Goal: Information Seeking & Learning: Find specific fact

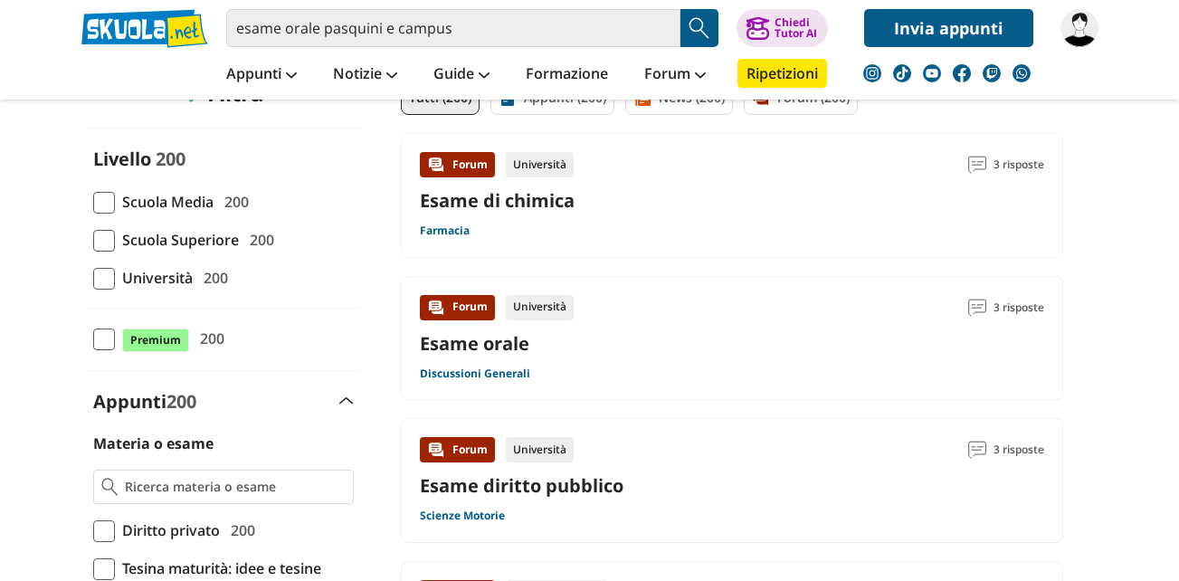
scroll to position [181, 0]
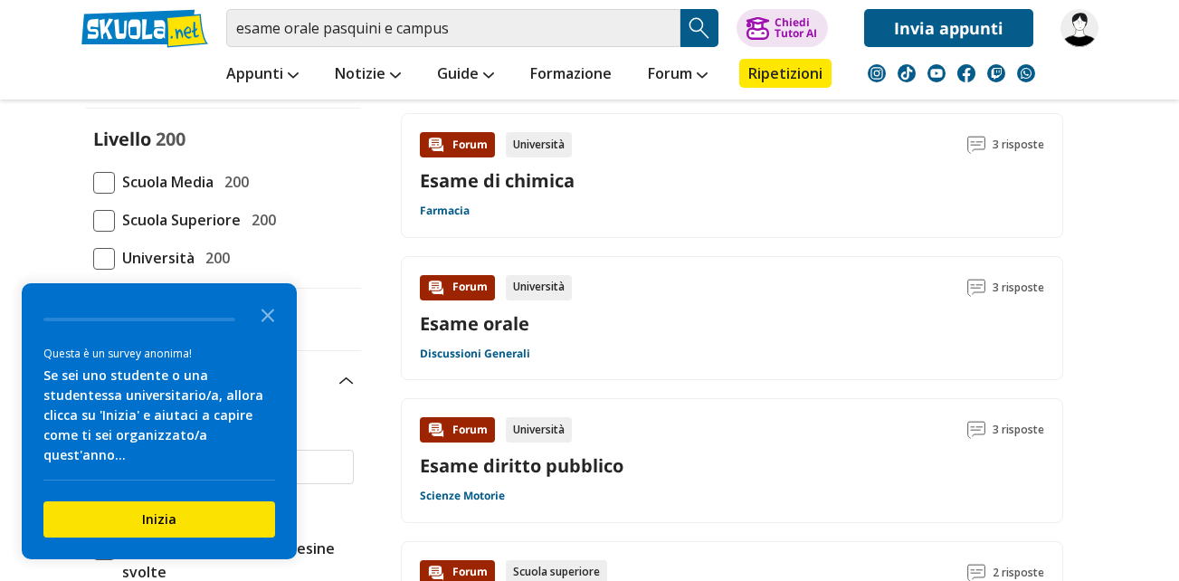
click at [105, 252] on span at bounding box center [104, 259] width 22 height 22
click at [93, 258] on input "Università 200" at bounding box center [93, 258] width 0 height 0
click at [268, 331] on icon "Close the survey" at bounding box center [268, 314] width 36 height 36
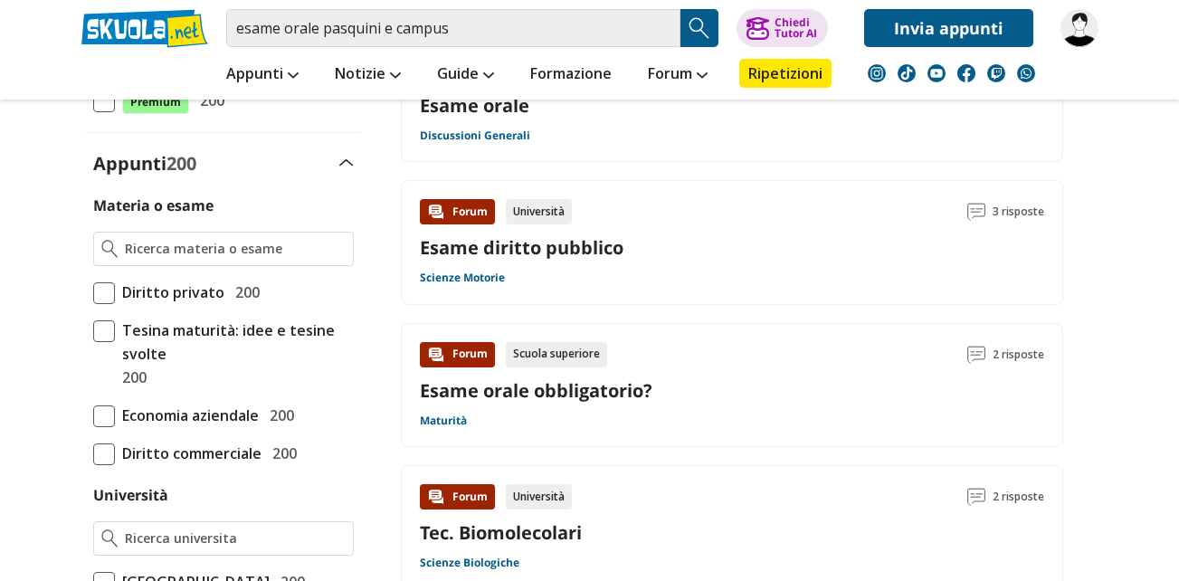
scroll to position [452, 0]
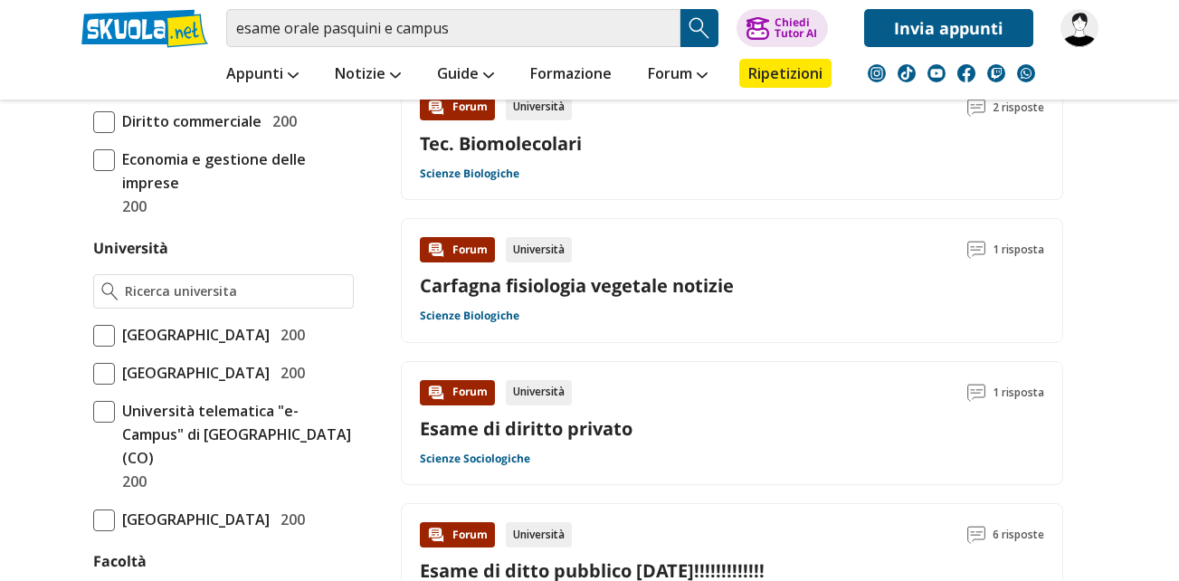
scroll to position [633, 0]
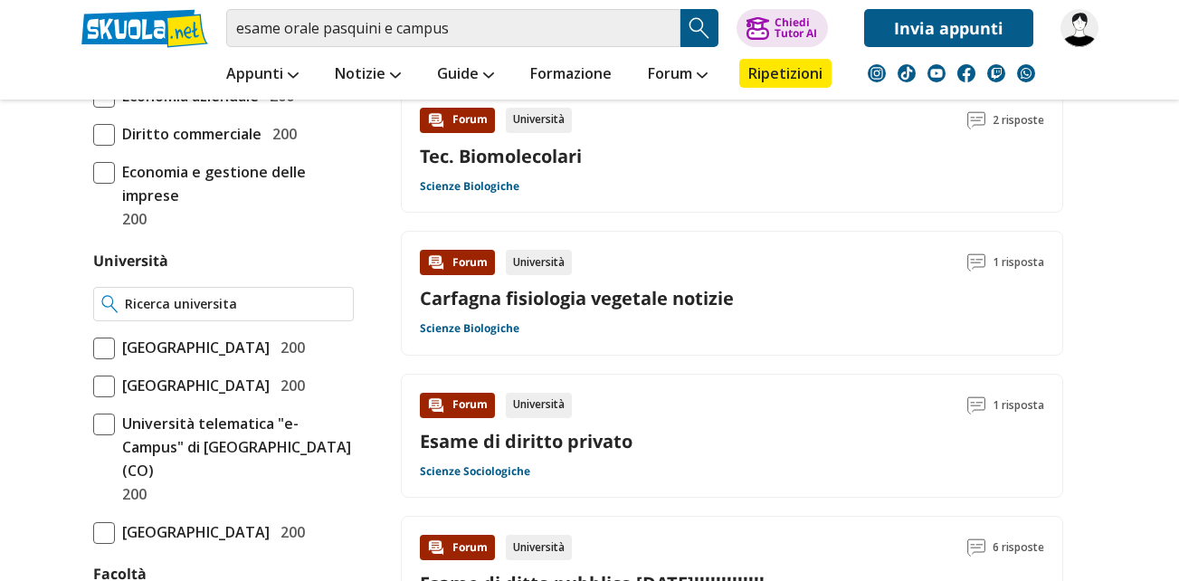
click at [210, 299] on input "Università" at bounding box center [235, 304] width 220 height 18
type input "ecampus"
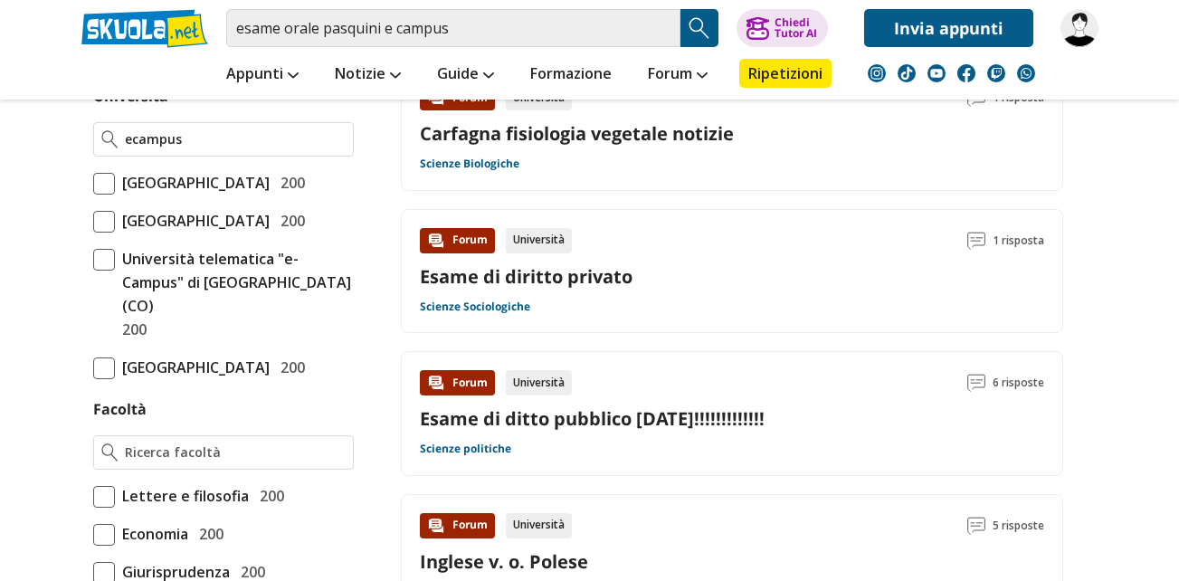
scroll to position [814, 0]
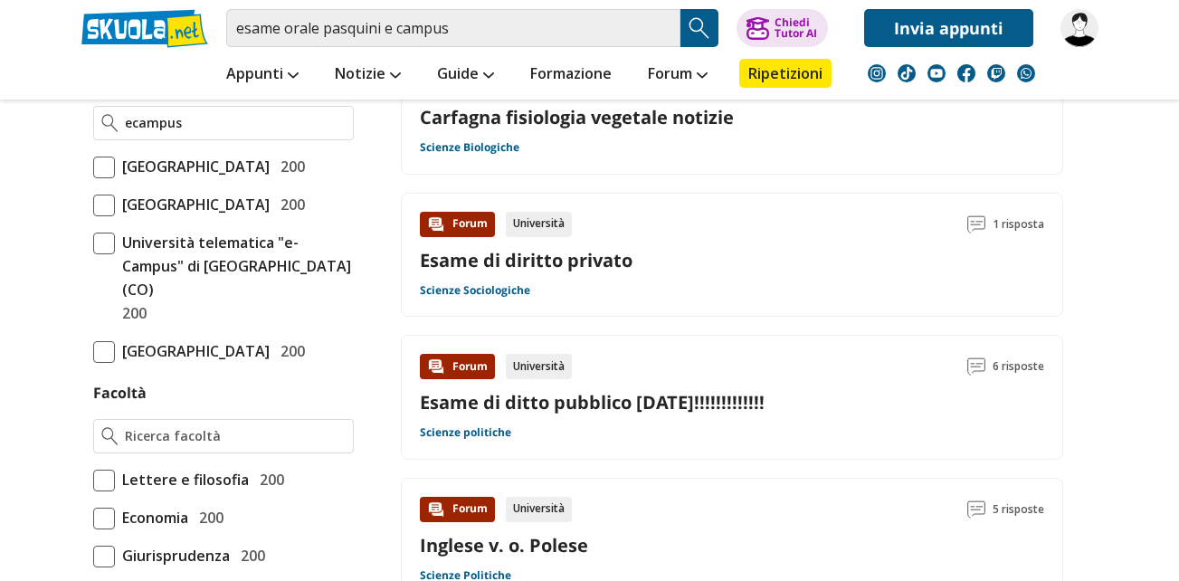
click at [107, 254] on span at bounding box center [104, 244] width 22 height 22
click at [93, 278] on input "Università telematica "e-Campus" di Novedrate (CO) 200" at bounding box center [93, 278] width 0 height 0
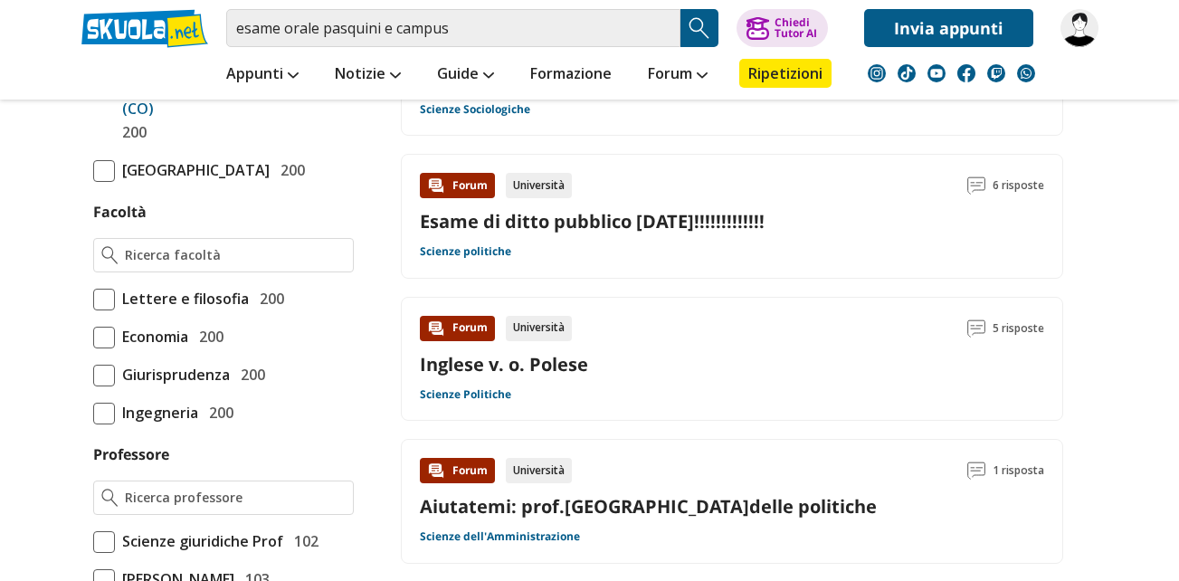
scroll to position [1042, 0]
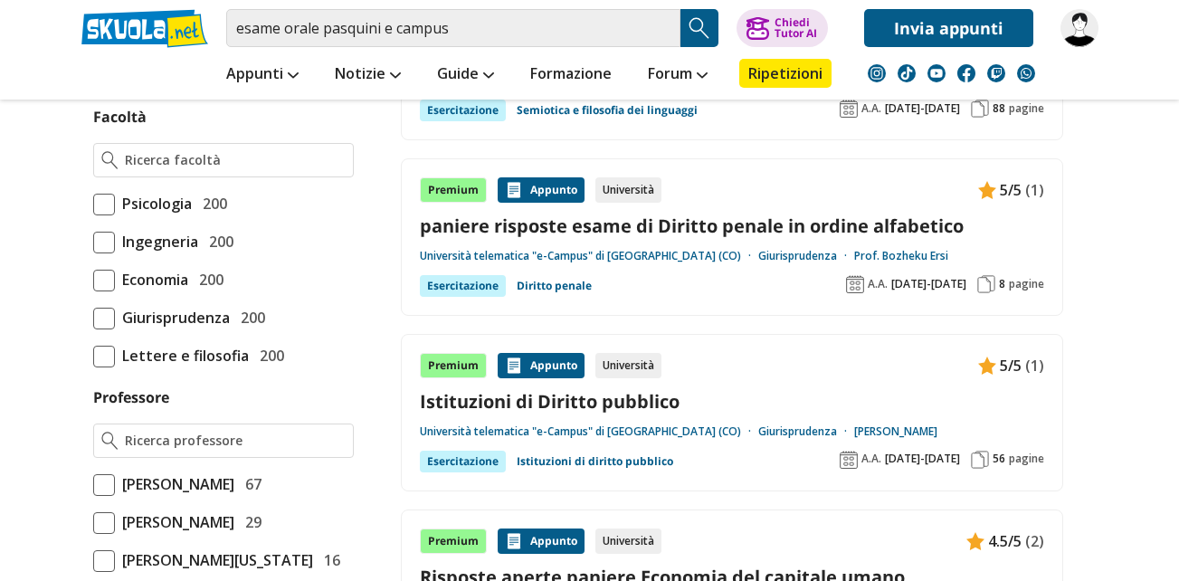
scroll to position [995, 0]
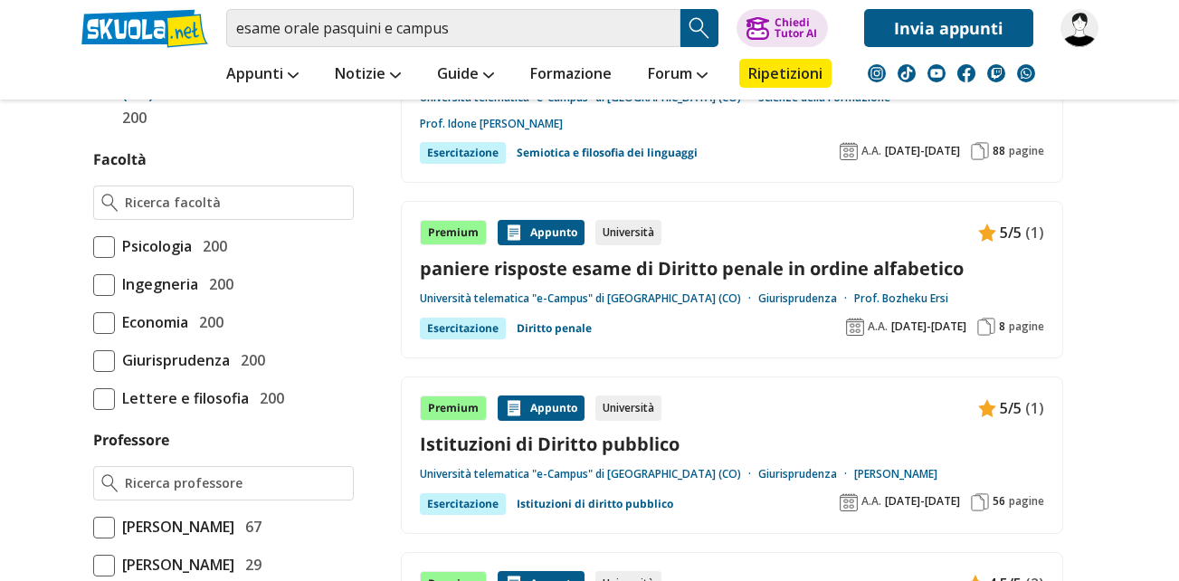
click at [101, 236] on span at bounding box center [104, 247] width 22 height 22
click at [93, 246] on input "Psicologia 200" at bounding box center [93, 246] width 0 height 0
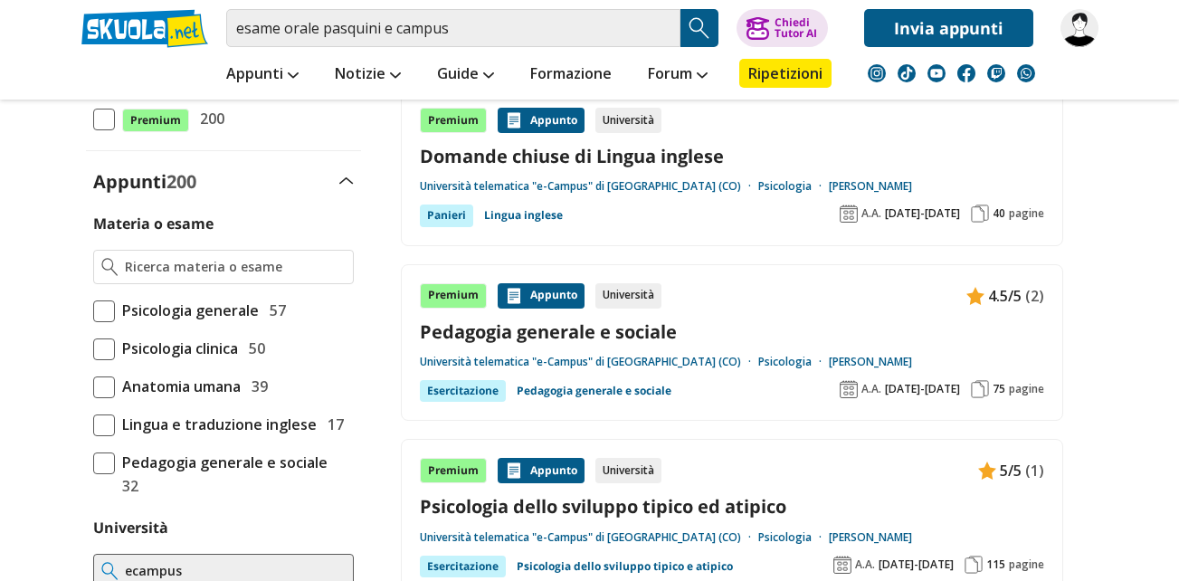
scroll to position [362, 0]
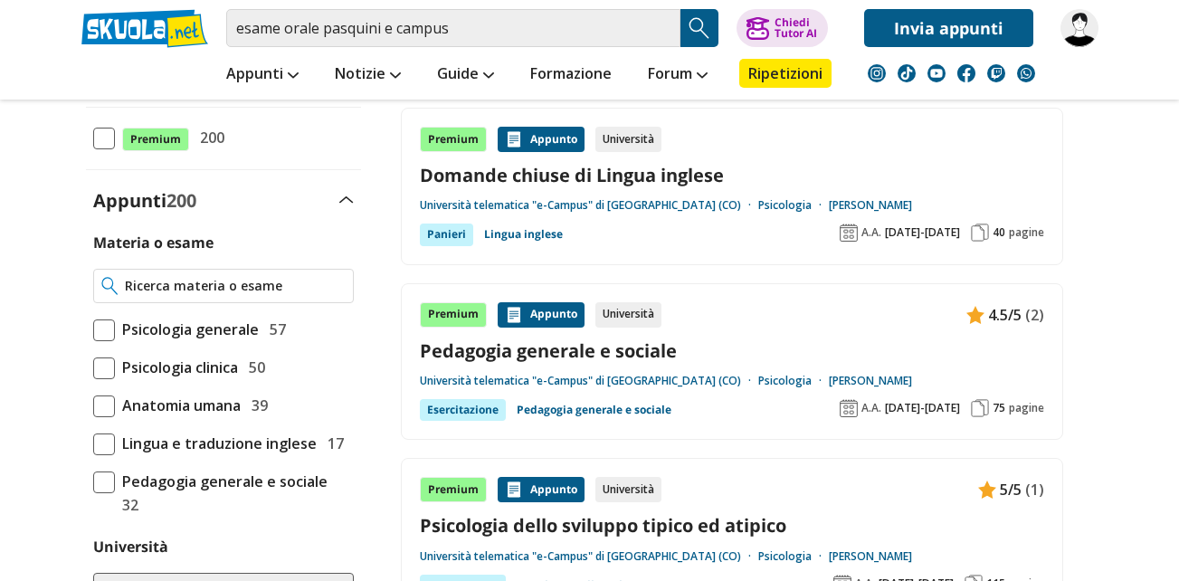
drag, startPoint x: 221, startPoint y: 281, endPoint x: 221, endPoint y: 291, distance: 10.0
click at [221, 283] on input "Materia o esame" at bounding box center [235, 286] width 220 height 18
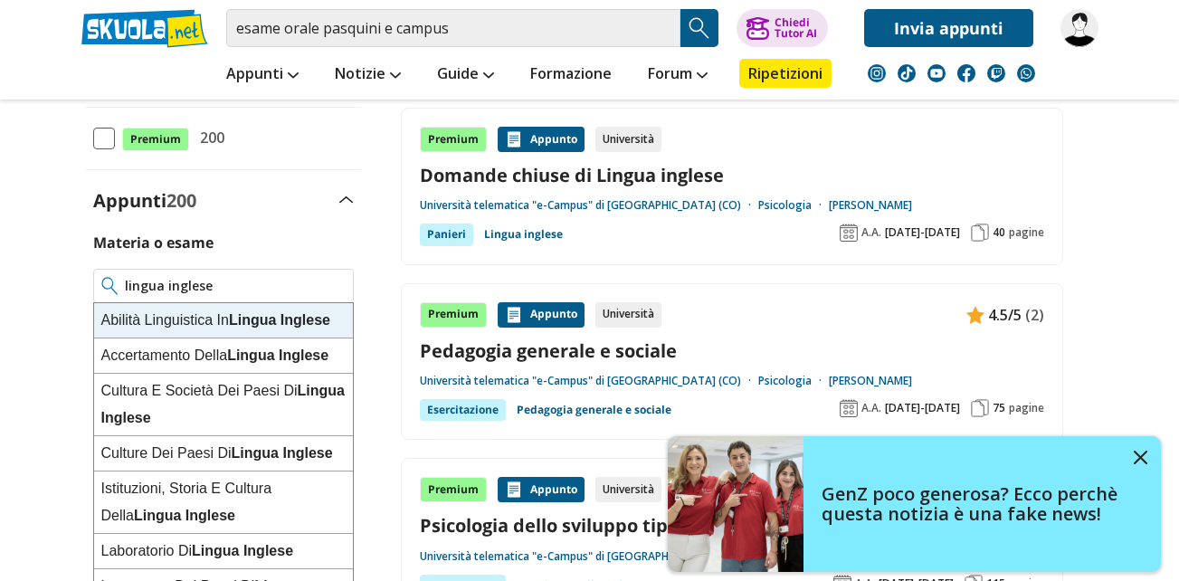
type input "lingua inglese"
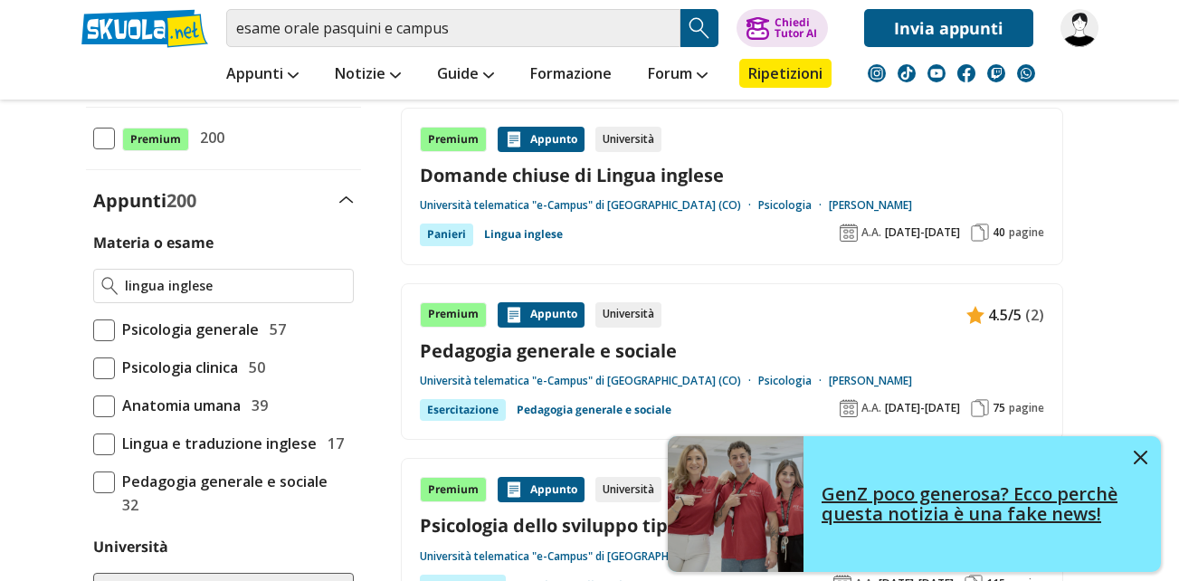
click at [1147, 455] on link "GenZ poco generosa? Ecco perchè questa notizia è una fake news!" at bounding box center [914, 504] width 493 height 136
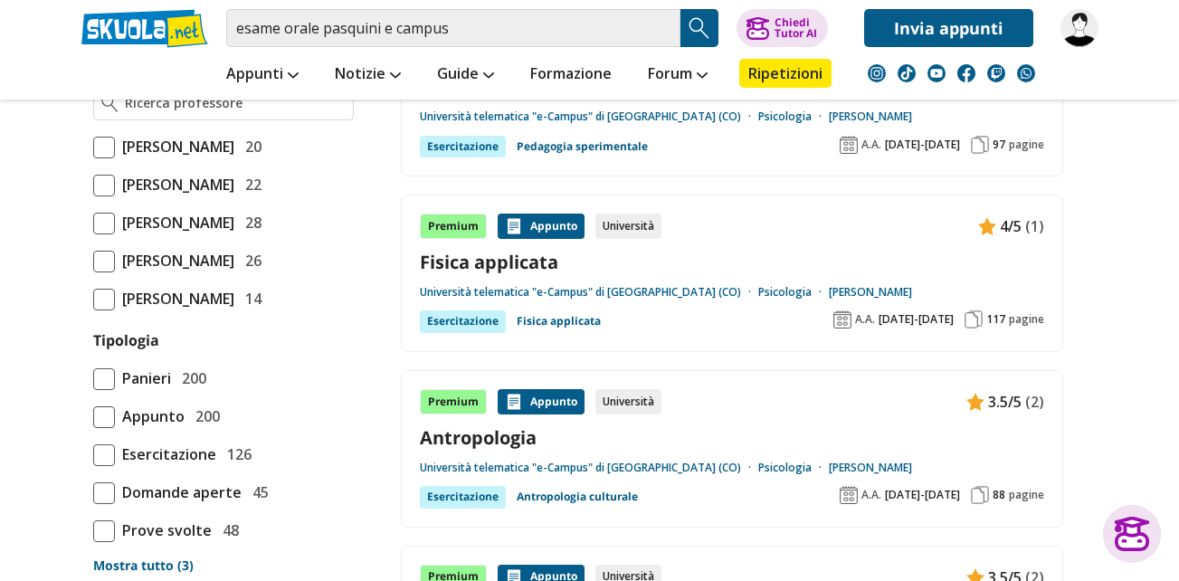
scroll to position [905, 0]
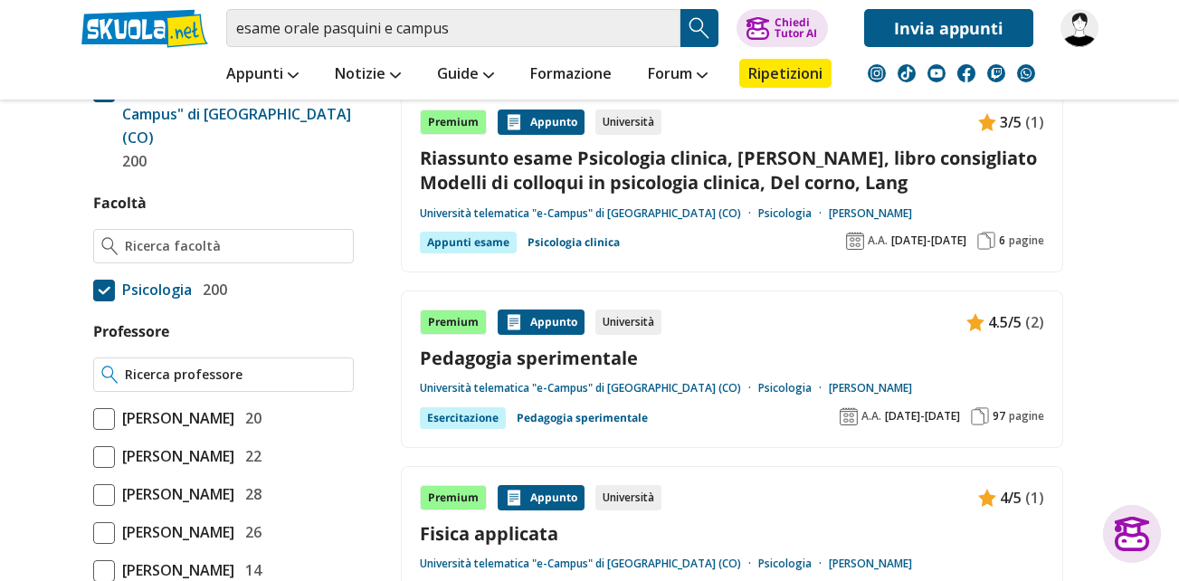
click at [151, 366] on input "Professore" at bounding box center [235, 375] width 220 height 18
click at [182, 366] on input "pasquini emma" at bounding box center [235, 375] width 220 height 18
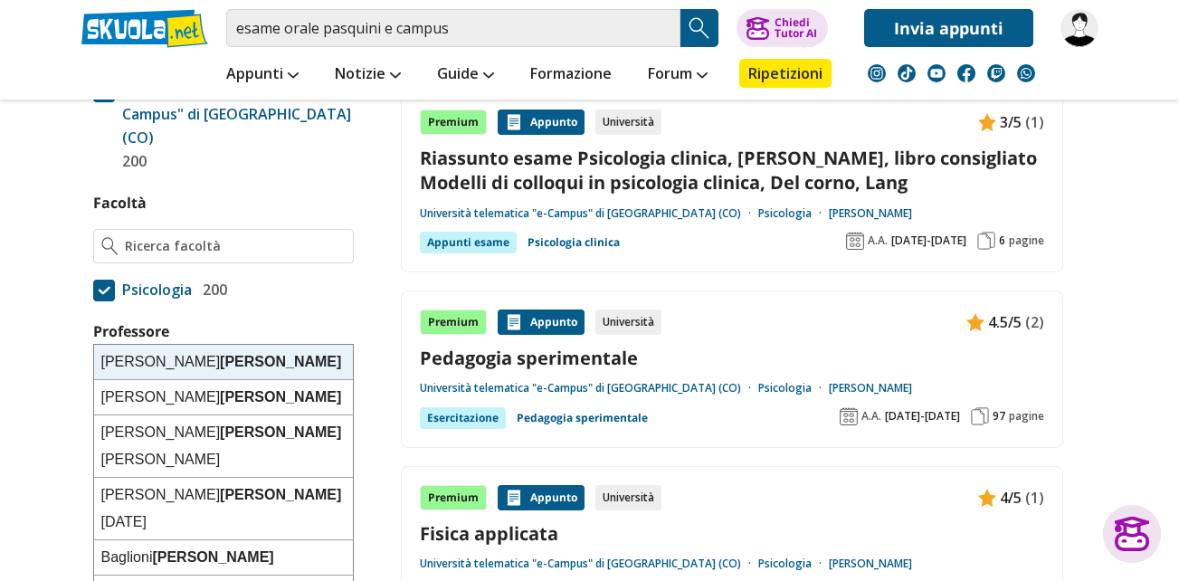
click at [188, 366] on input "emma" at bounding box center [235, 375] width 220 height 18
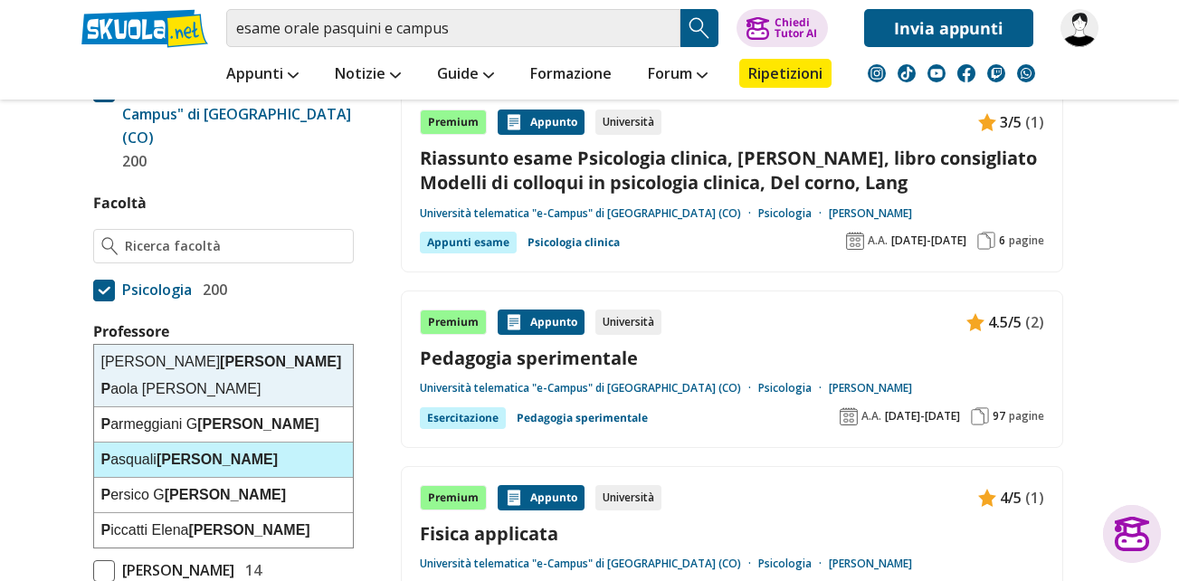
click at [176, 452] on strong "Emma" at bounding box center [217, 459] width 121 height 15
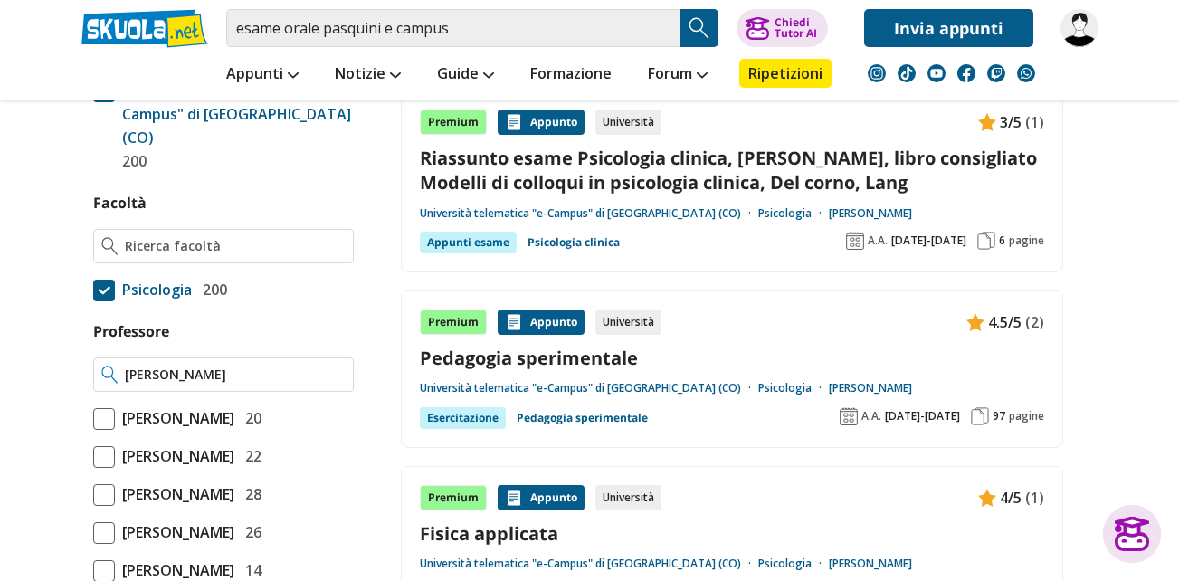
type input "[PERSON_NAME]"
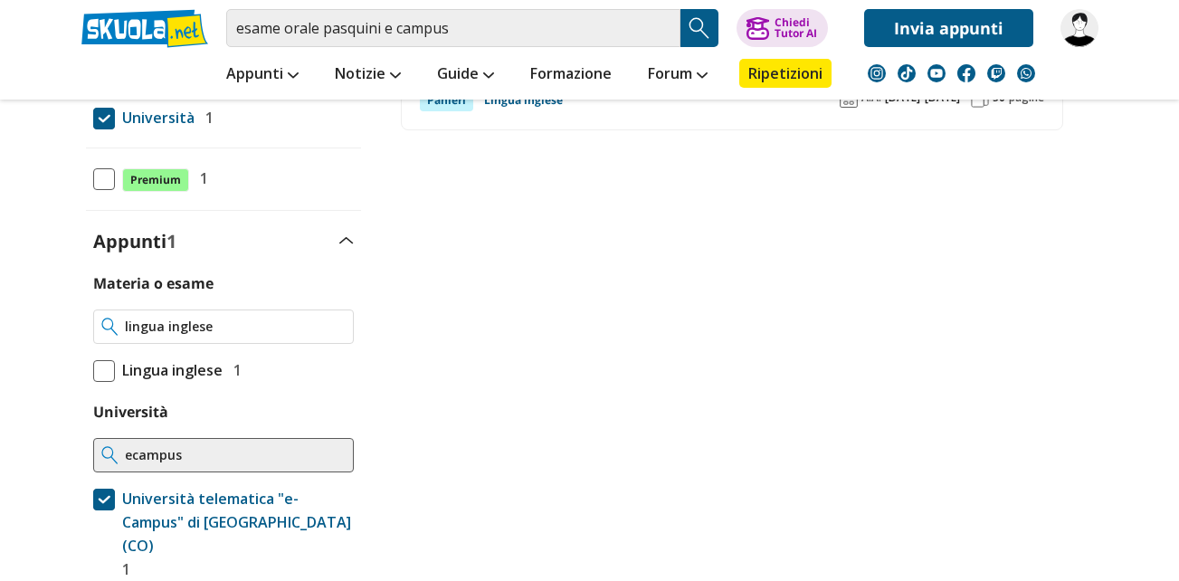
scroll to position [362, 0]
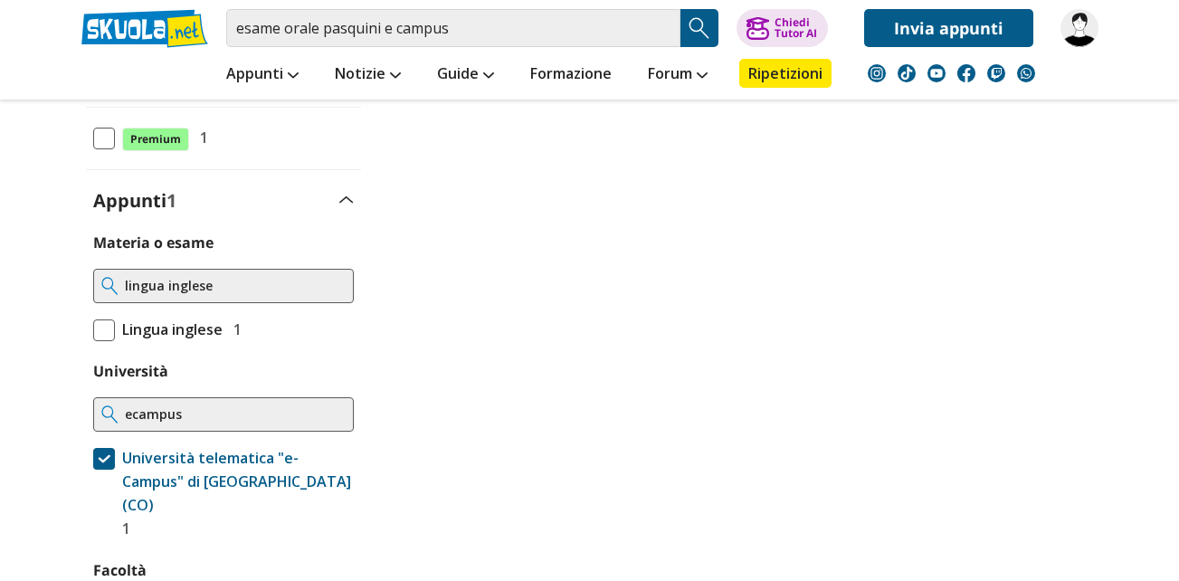
click at [109, 328] on span at bounding box center [104, 330] width 22 height 22
click at [93, 329] on input "Lingua inglese 1" at bounding box center [93, 329] width 0 height 0
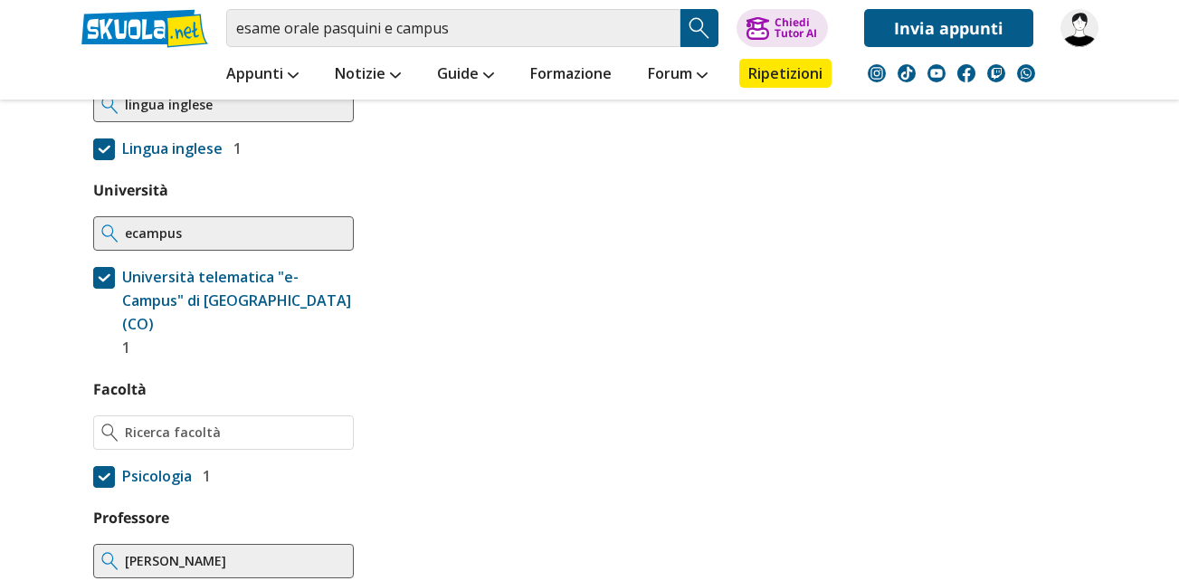
scroll to position [90, 0]
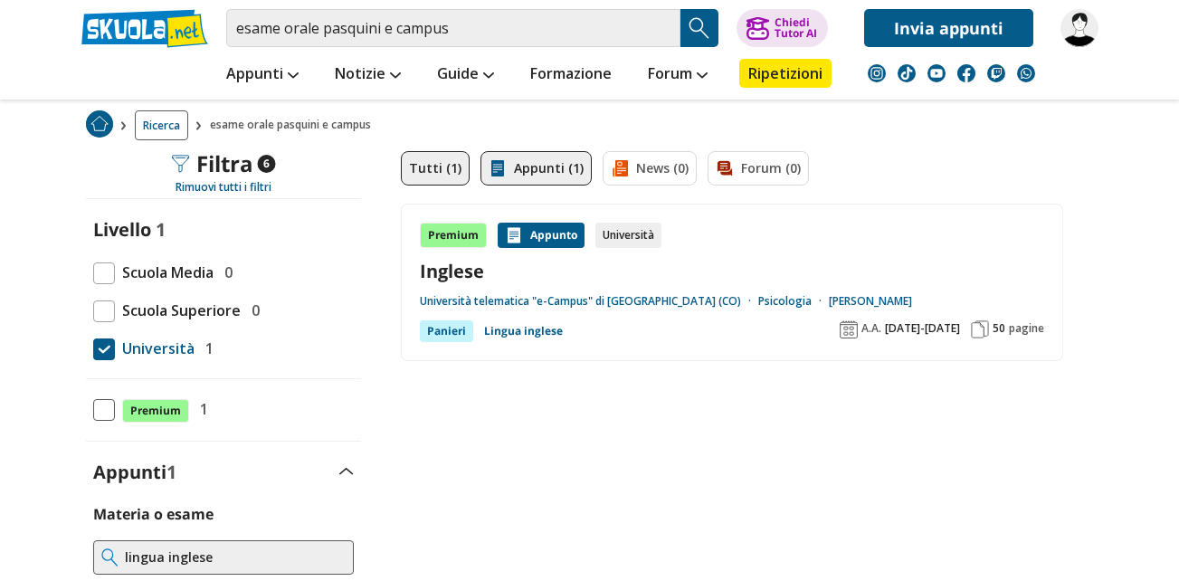
click at [527, 164] on link "Appunti (1)" at bounding box center [536, 168] width 111 height 34
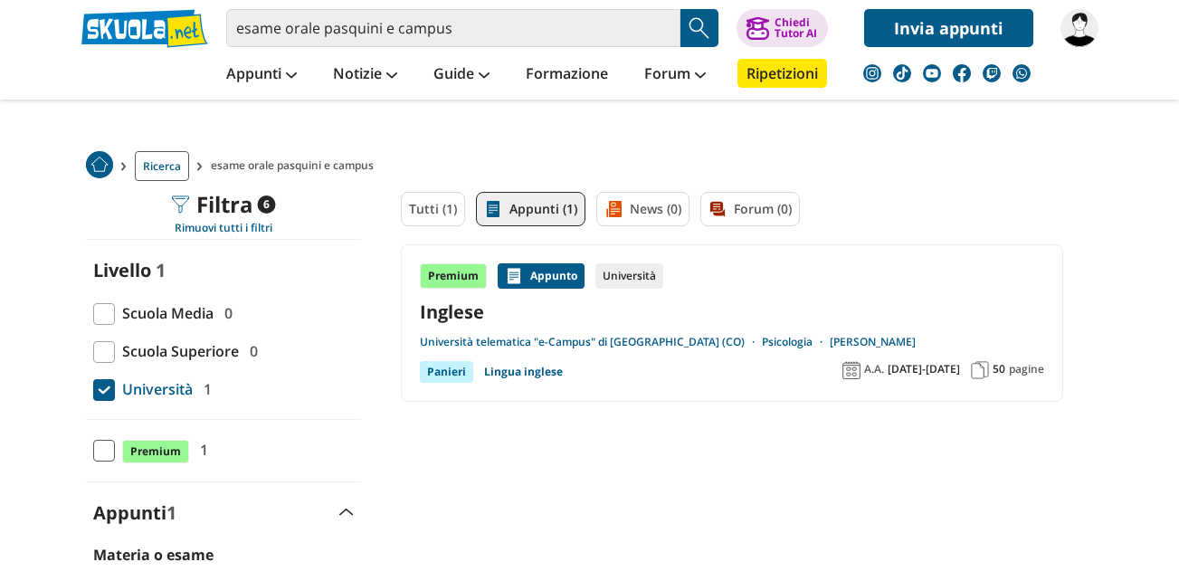
scroll to position [90, 0]
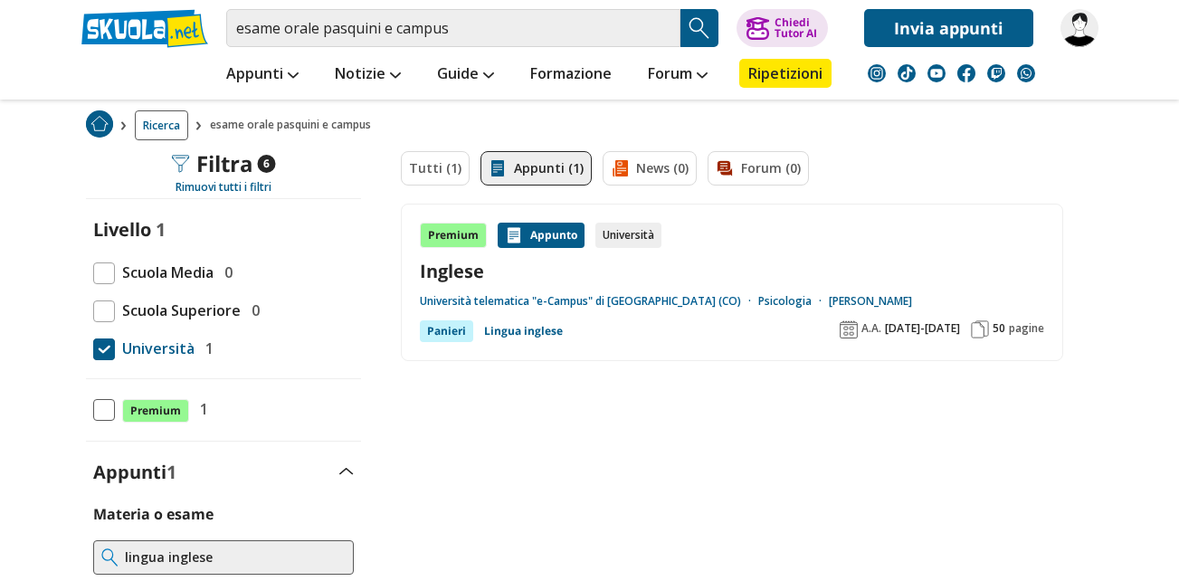
click at [586, 294] on link "Università telematica "e-Campus" di [GEOGRAPHIC_DATA] (CO)" at bounding box center [589, 301] width 338 height 14
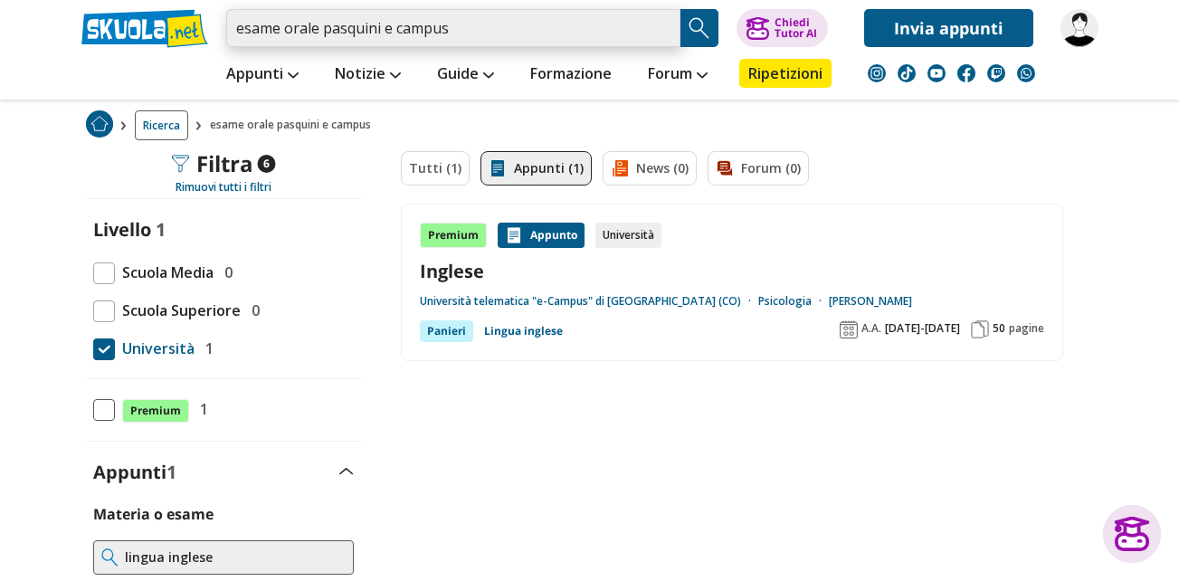
click at [463, 24] on input "esame orale pasquini e campus" at bounding box center [453, 28] width 454 height 38
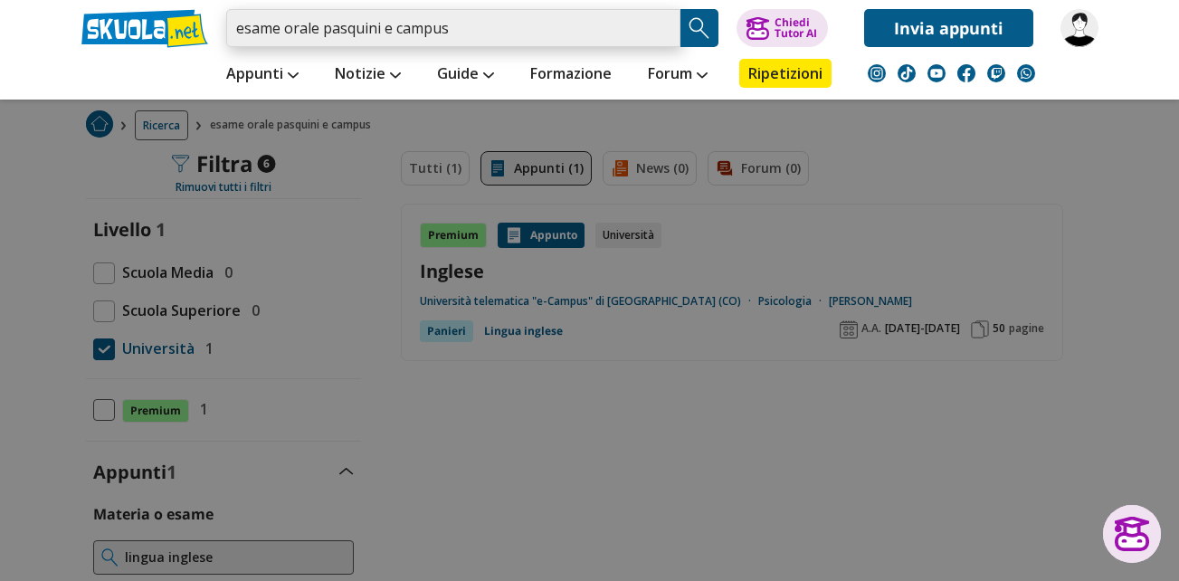
click at [383, 24] on input "esame orale pasquini e campus" at bounding box center [453, 28] width 454 height 38
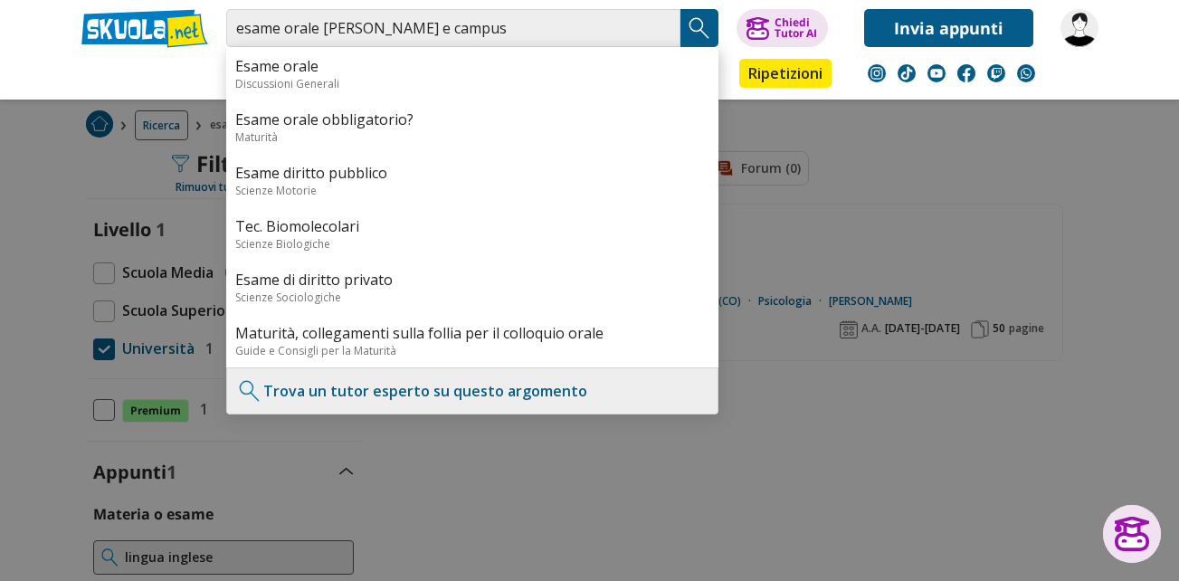
click at [703, 22] on img "Search Button" at bounding box center [699, 27] width 27 height 27
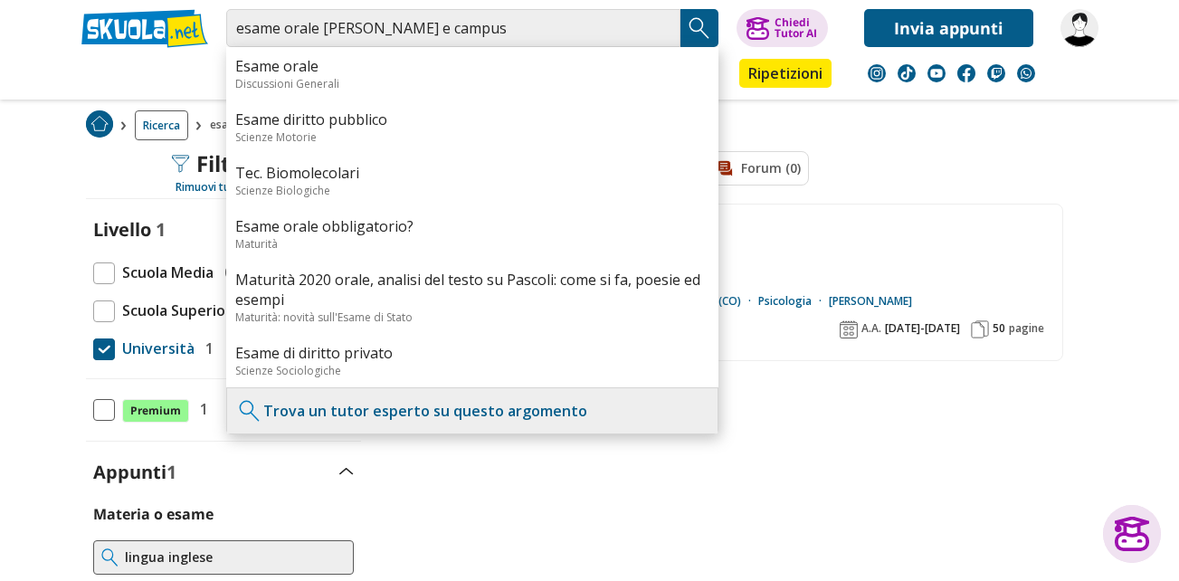
click at [1056, 155] on div "Tutti (1) Appunti (1) News (0) Forum (0)" at bounding box center [732, 177] width 662 height 52
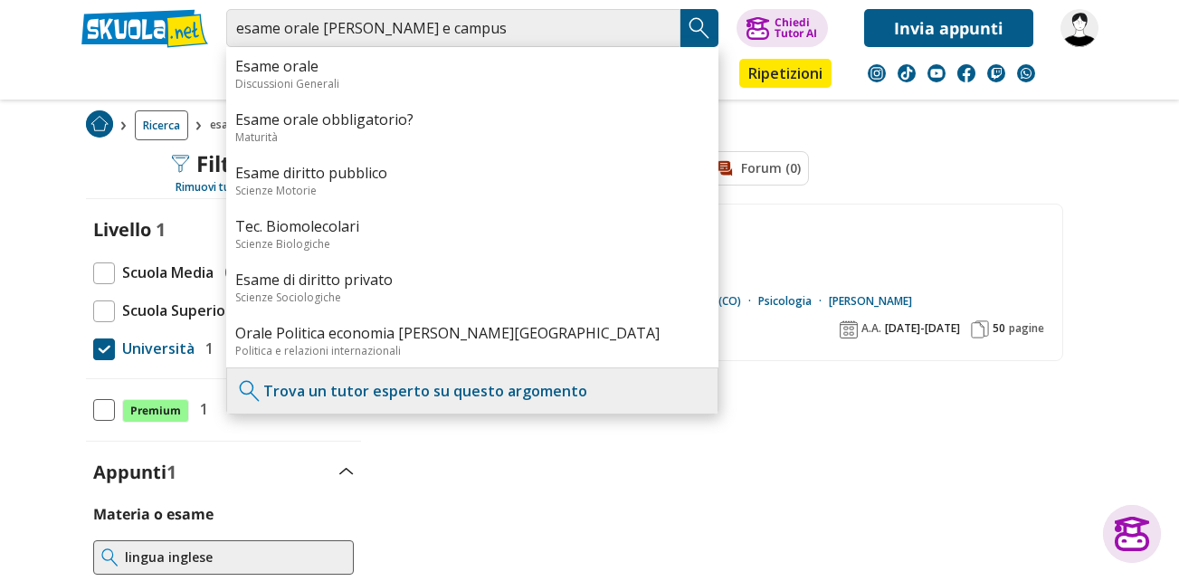
click at [939, 183] on div "Tutti (1) Appunti (1) News (0) Forum (0)" at bounding box center [732, 177] width 662 height 52
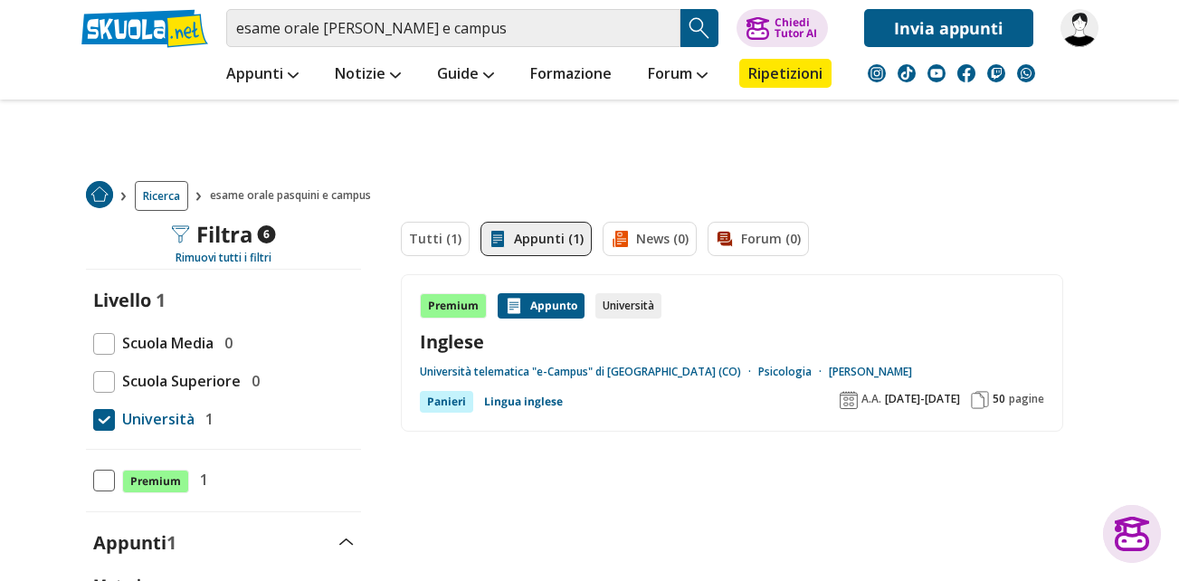
scroll to position [0, 0]
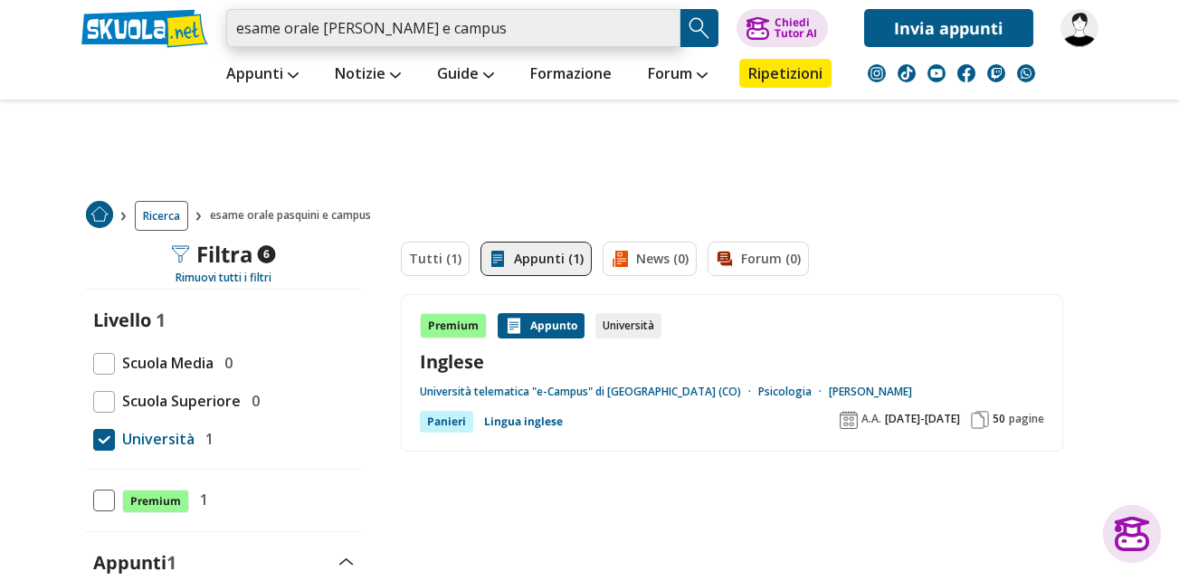
click at [323, 25] on input "esame orale pasquali emma e campus" at bounding box center [453, 28] width 454 height 38
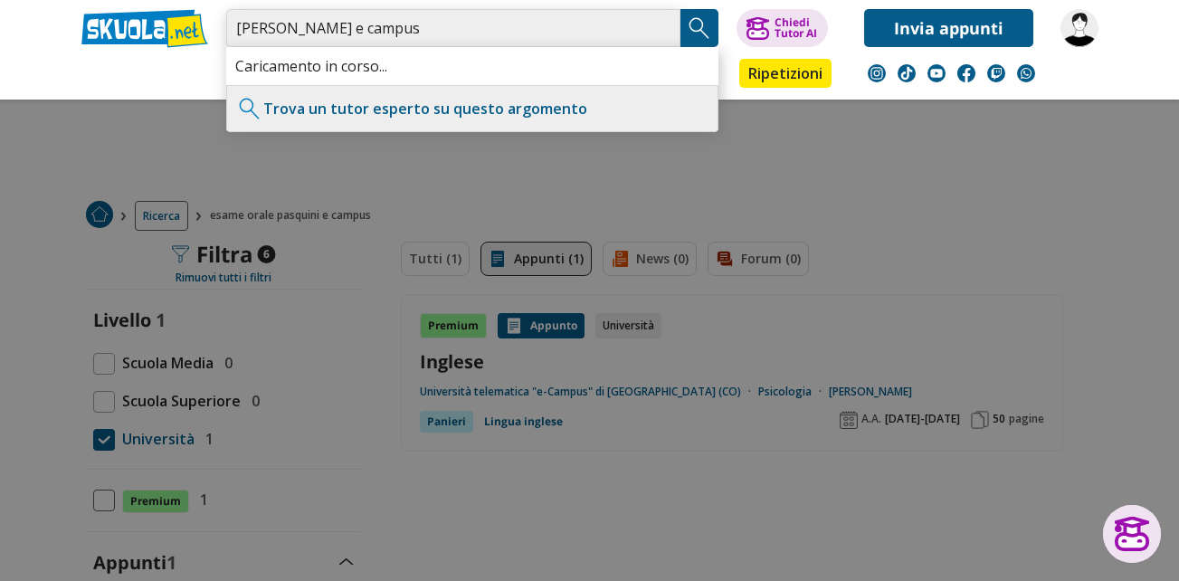
type input "pasquali emma e campus"
click at [472, 24] on input "pasquali emma e campus" at bounding box center [453, 28] width 454 height 38
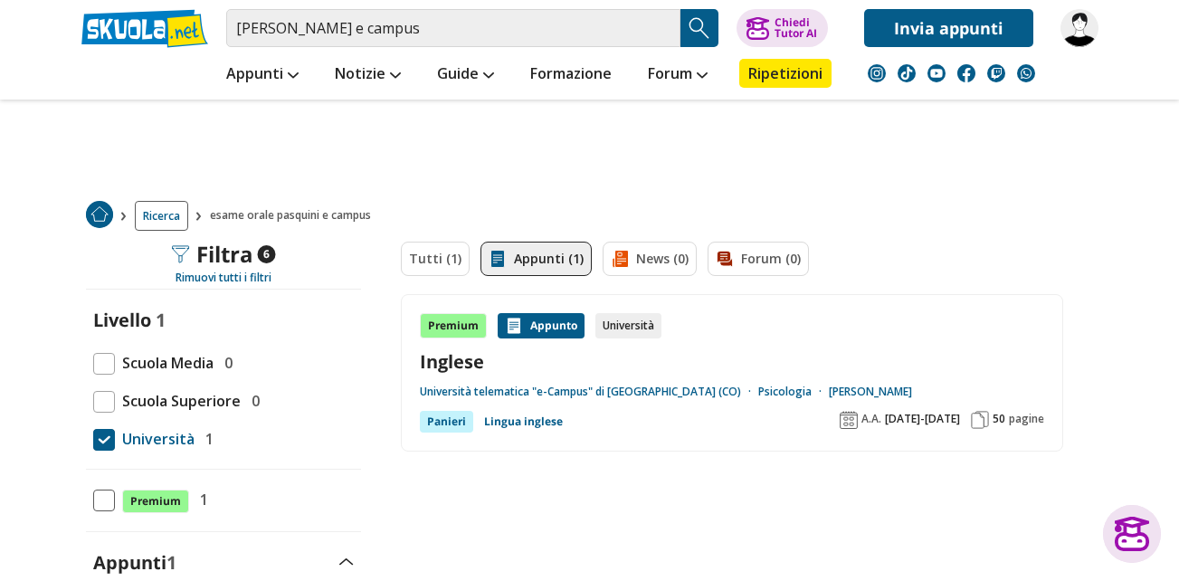
click at [702, 19] on img "Search Button" at bounding box center [699, 27] width 27 height 27
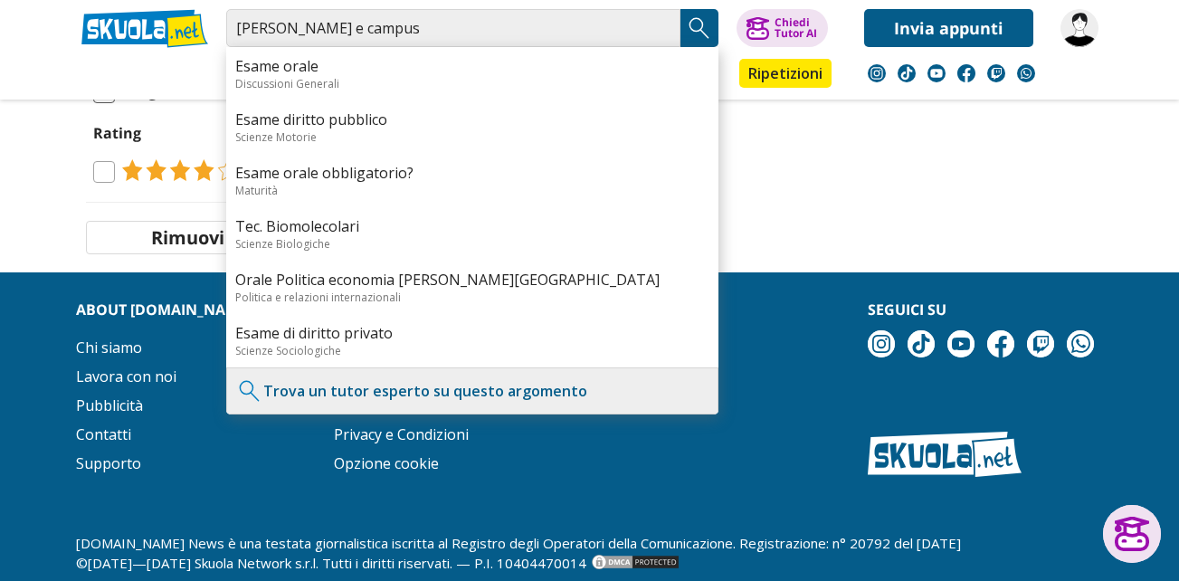
scroll to position [1296, 0]
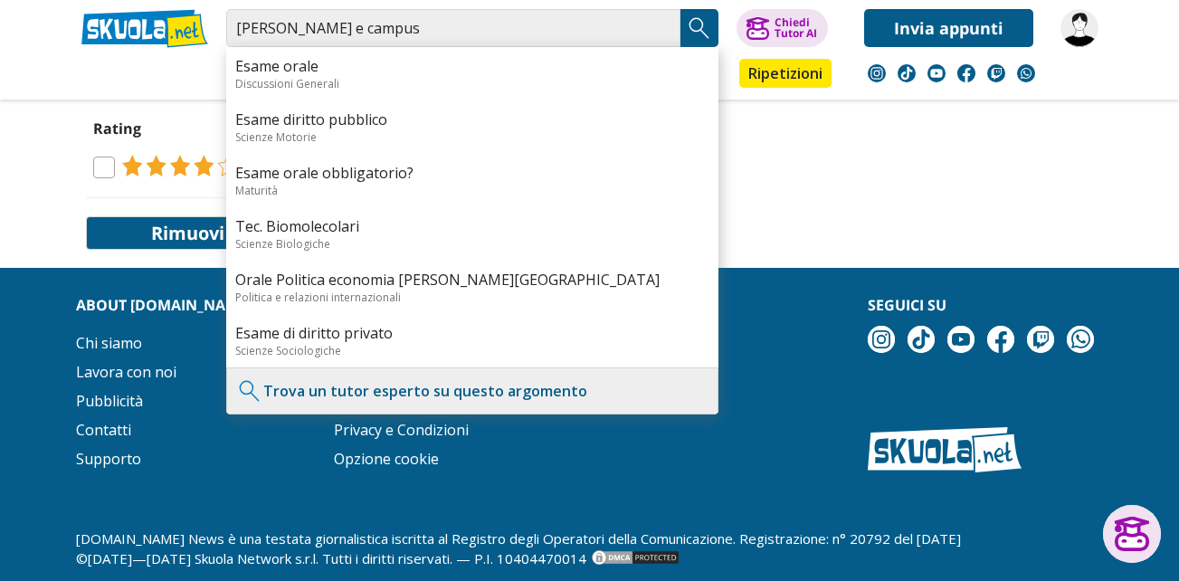
click at [168, 216] on button "Rimuovi filtri (6)" at bounding box center [223, 232] width 275 height 33
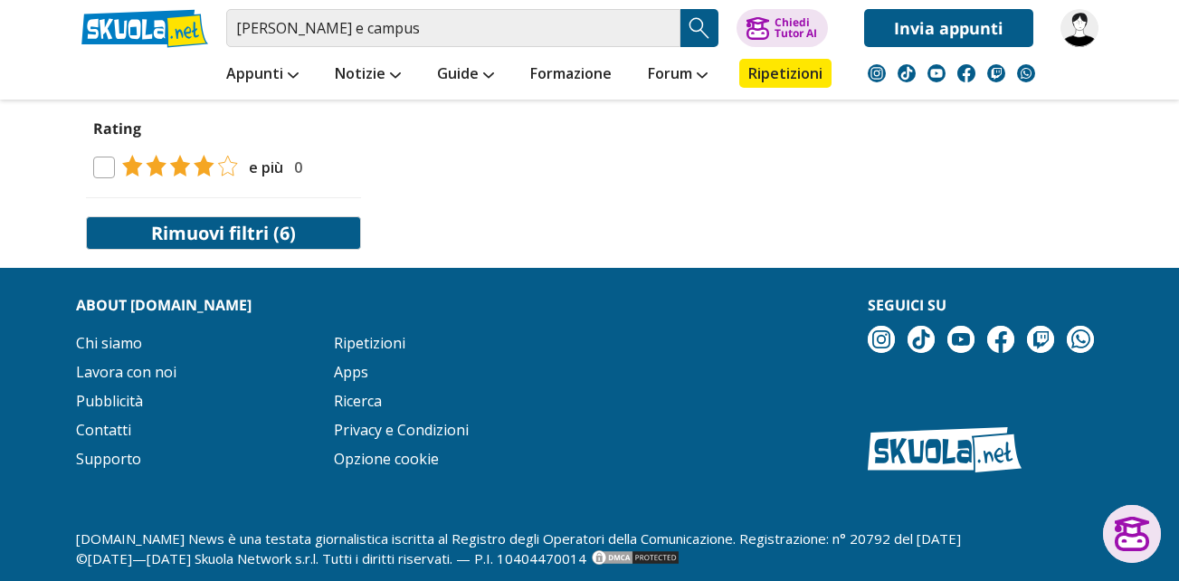
click at [258, 216] on button "Rimuovi filtri (6)" at bounding box center [223, 232] width 275 height 33
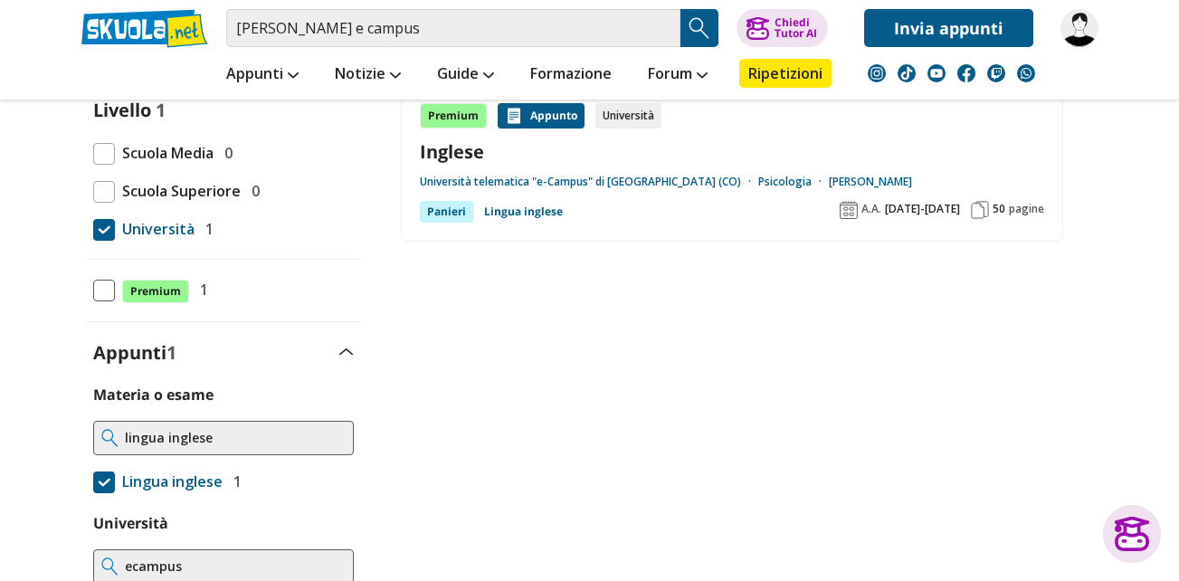
scroll to position [0, 0]
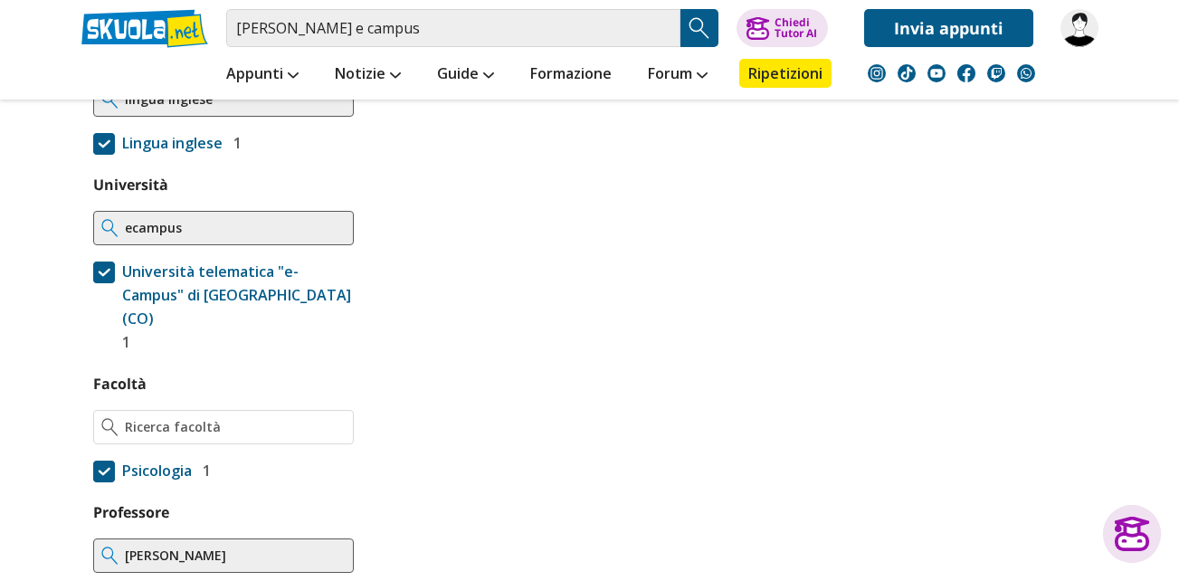
scroll to position [271, 0]
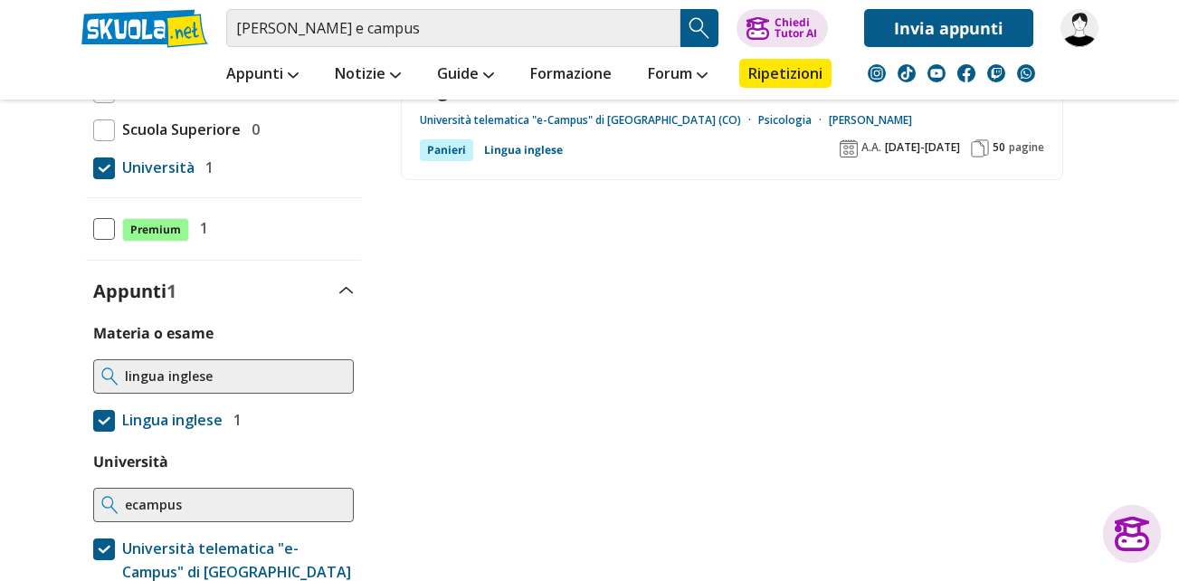
click at [175, 27] on link at bounding box center [144, 28] width 127 height 39
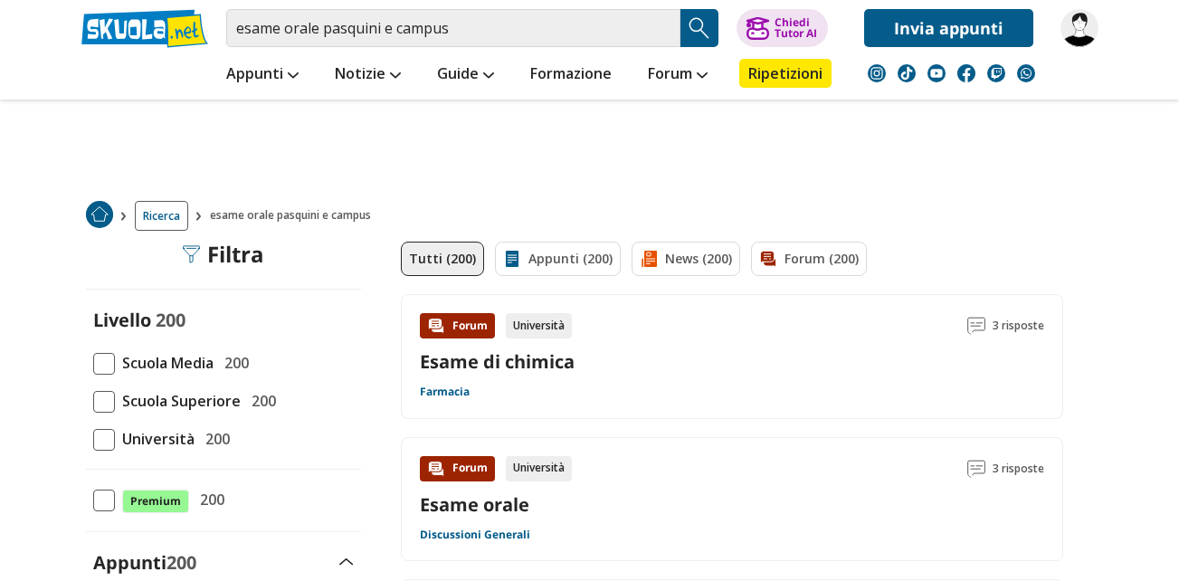
click at [704, 30] on img "Search Button" at bounding box center [699, 27] width 27 height 27
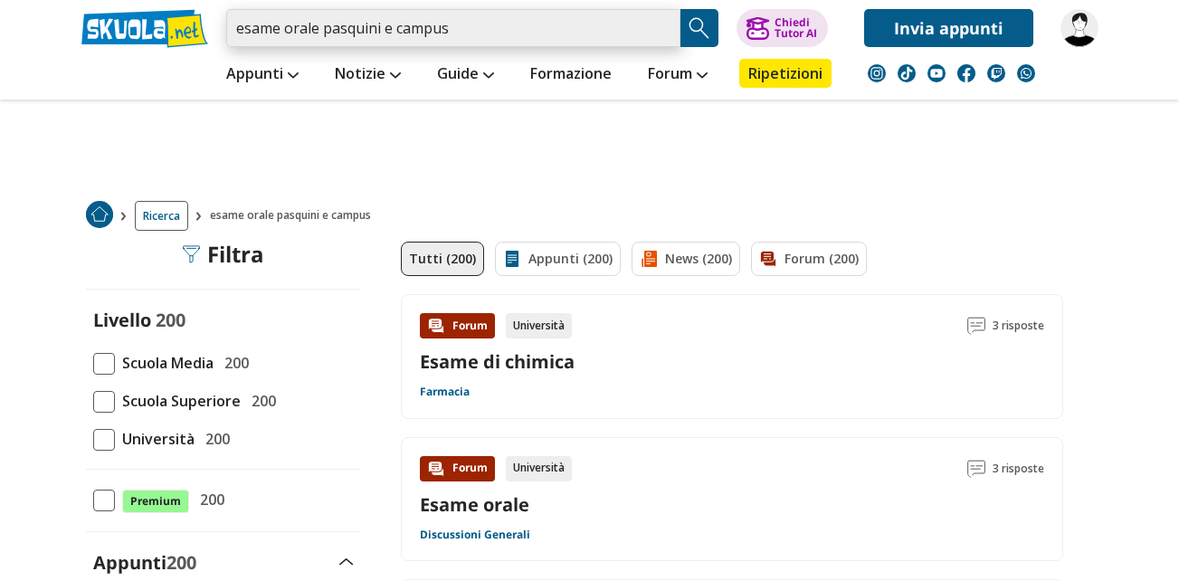
click at [323, 29] on input "esame orale pasquini e campus" at bounding box center [453, 28] width 454 height 38
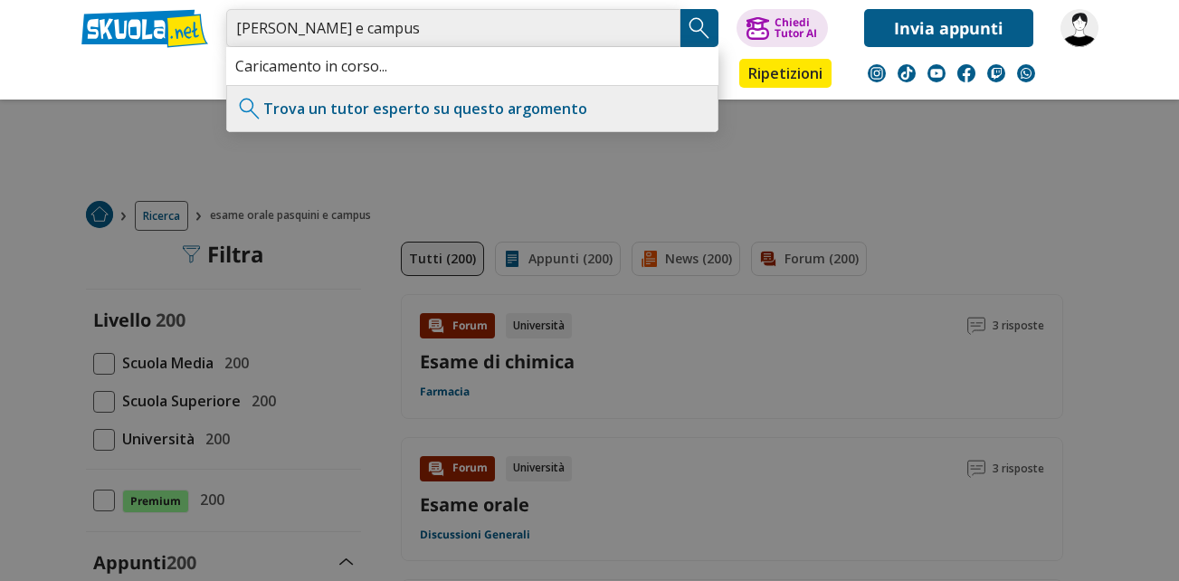
type input "emma pasquini e campus"
click at [77, 100] on div at bounding box center [589, 290] width 1179 height 581
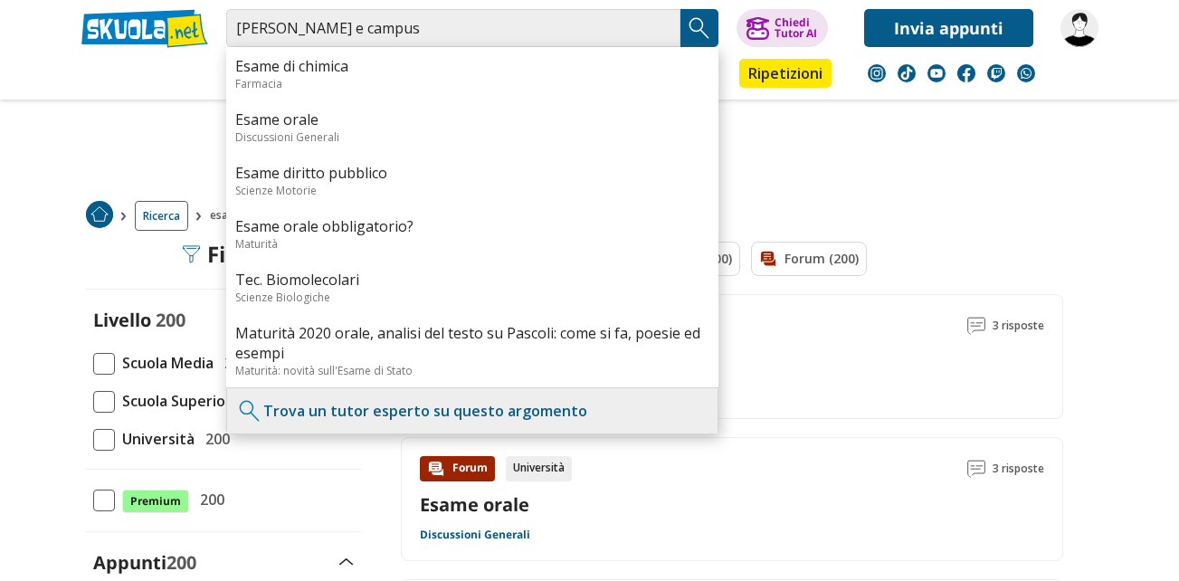
click at [704, 25] on img "Search Button" at bounding box center [699, 27] width 27 height 27
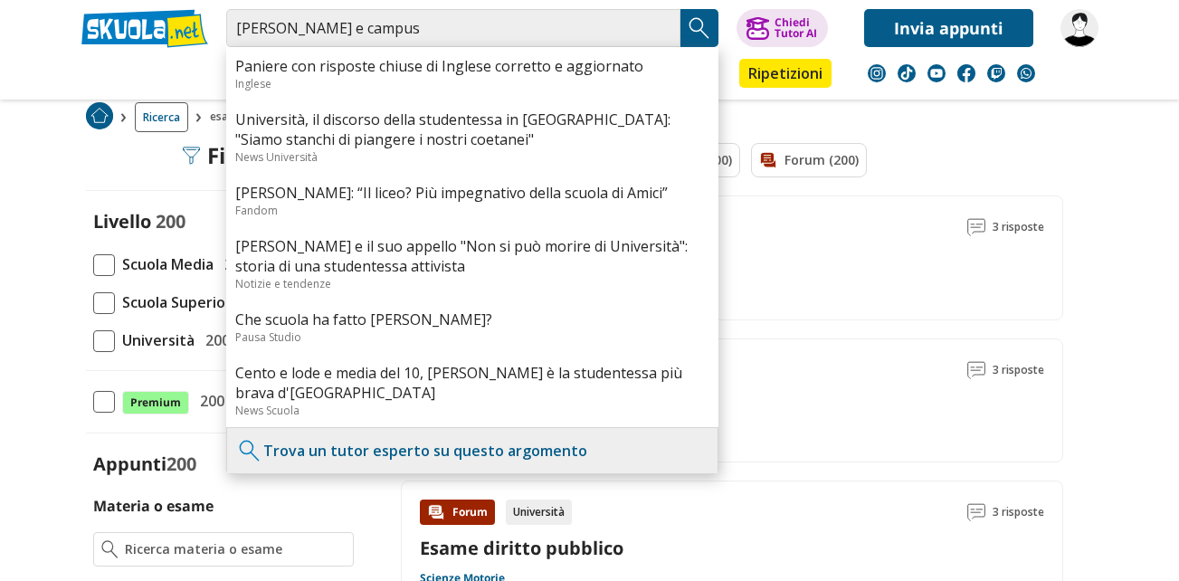
scroll to position [90, 0]
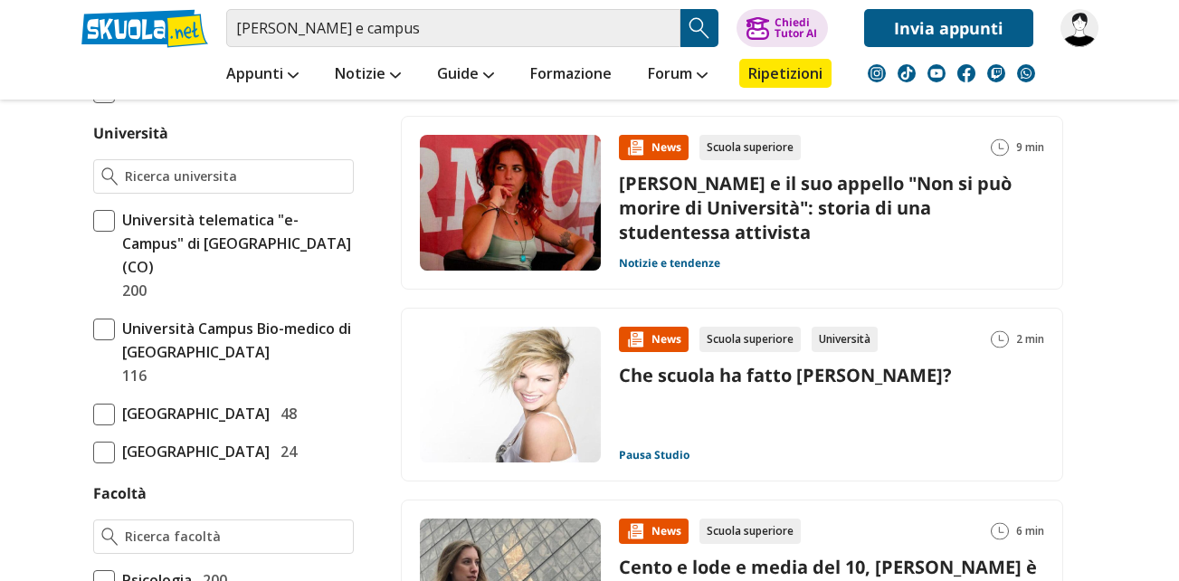
scroll to position [452, 0]
